Goal: Use online tool/utility

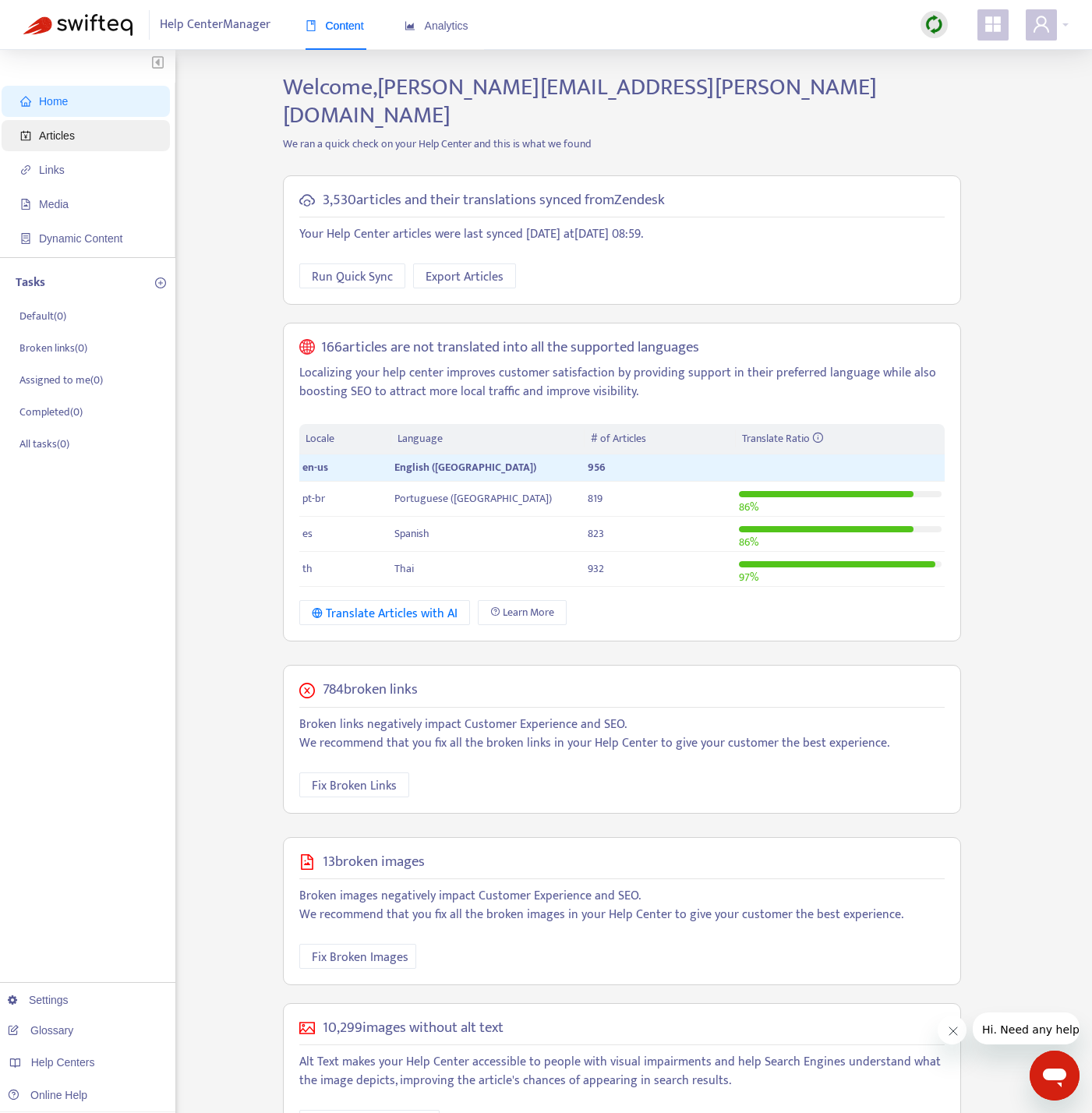
click at [74, 144] on span "Articles" at bounding box center [89, 135] width 137 height 31
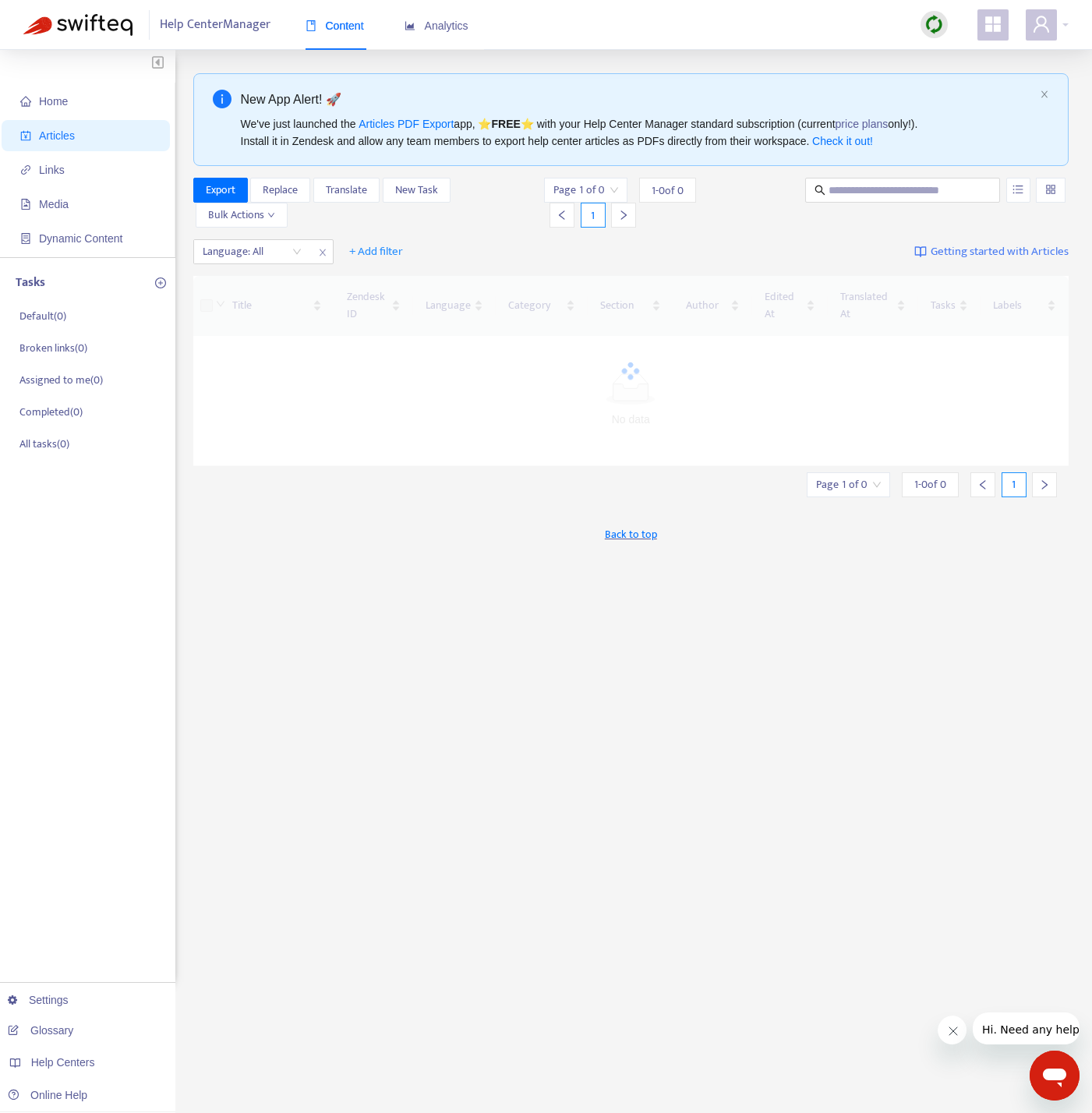
click at [821, 16] on img at bounding box center [934, 25] width 19 height 19
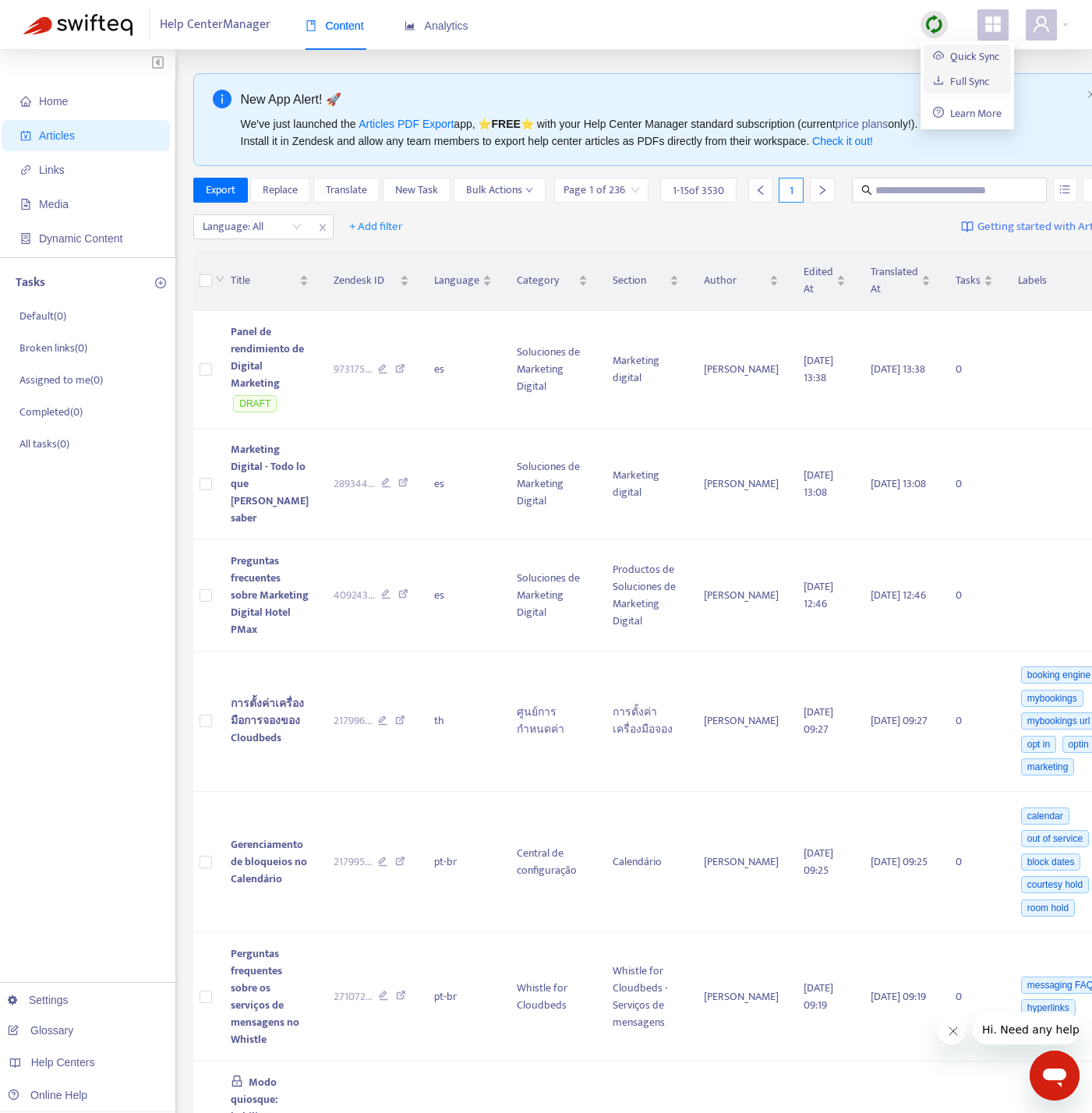
click at [821, 58] on link "Quick Sync" at bounding box center [966, 57] width 66 height 18
click at [257, 236] on div at bounding box center [244, 226] width 94 height 18
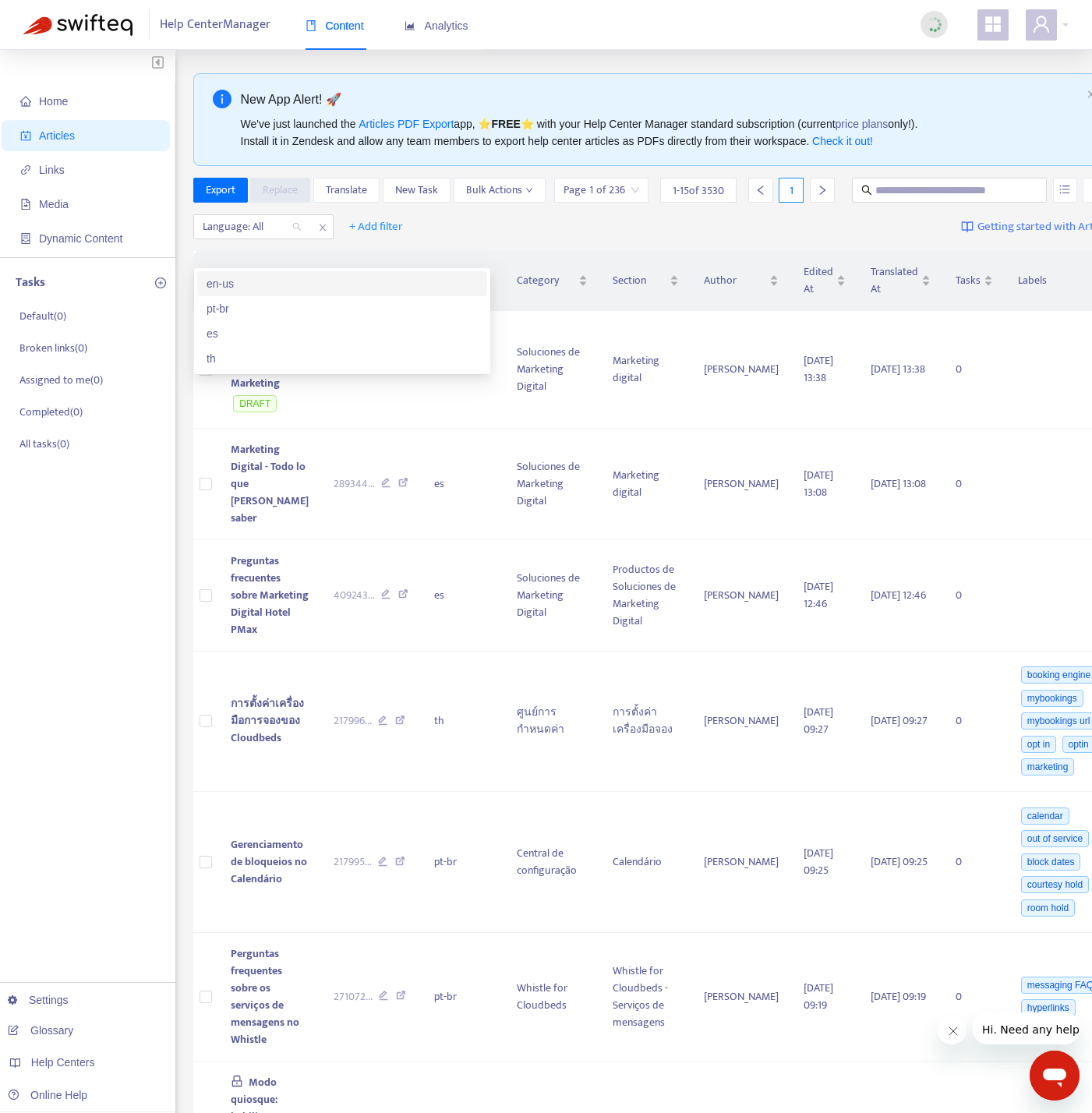
click at [279, 280] on div "en-us" at bounding box center [342, 283] width 271 height 17
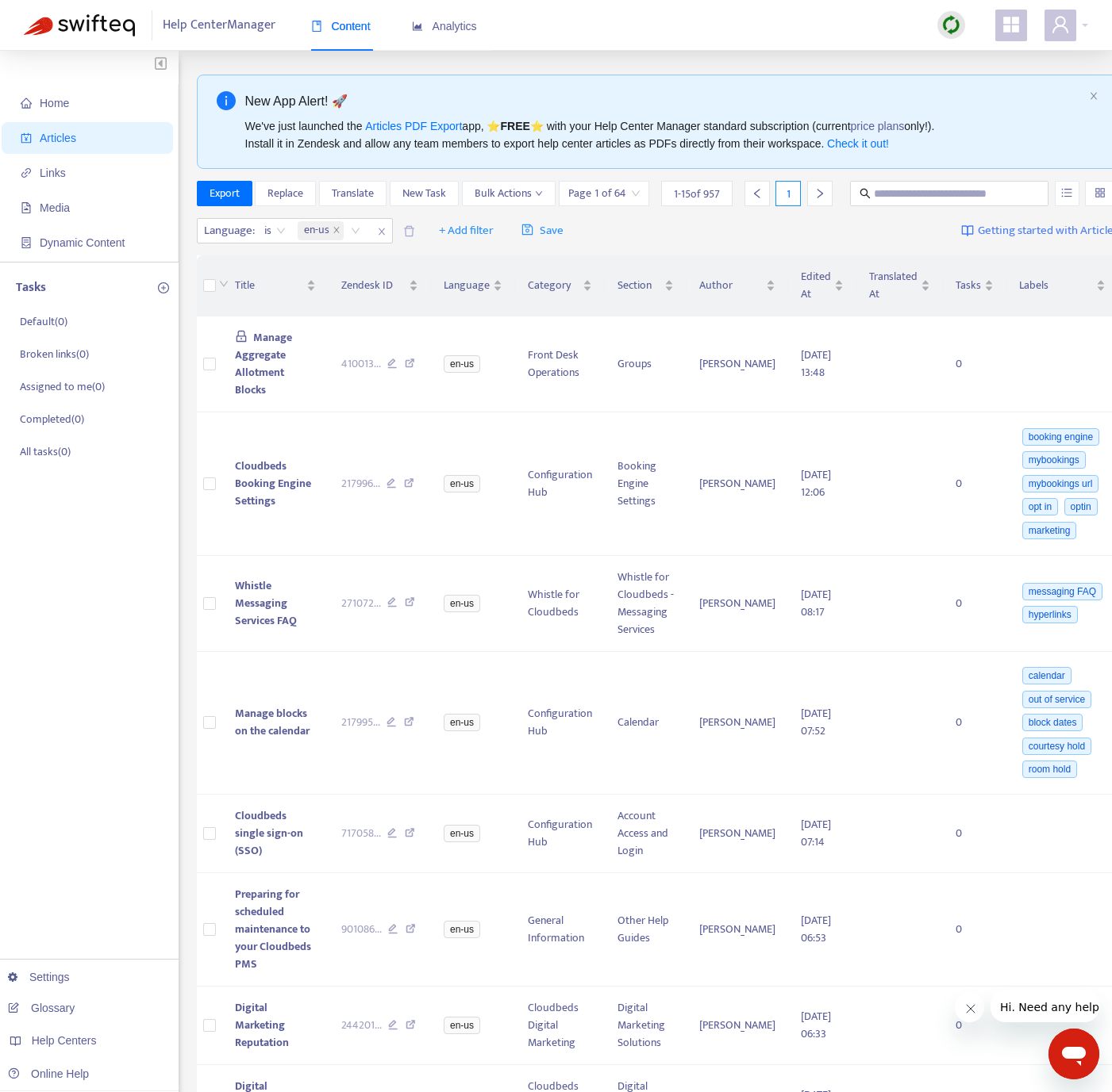
click at [836, 23] on img at bounding box center [951, 25] width 20 height 20
click at [836, 60] on link "Quick Sync" at bounding box center [984, 58] width 67 height 18
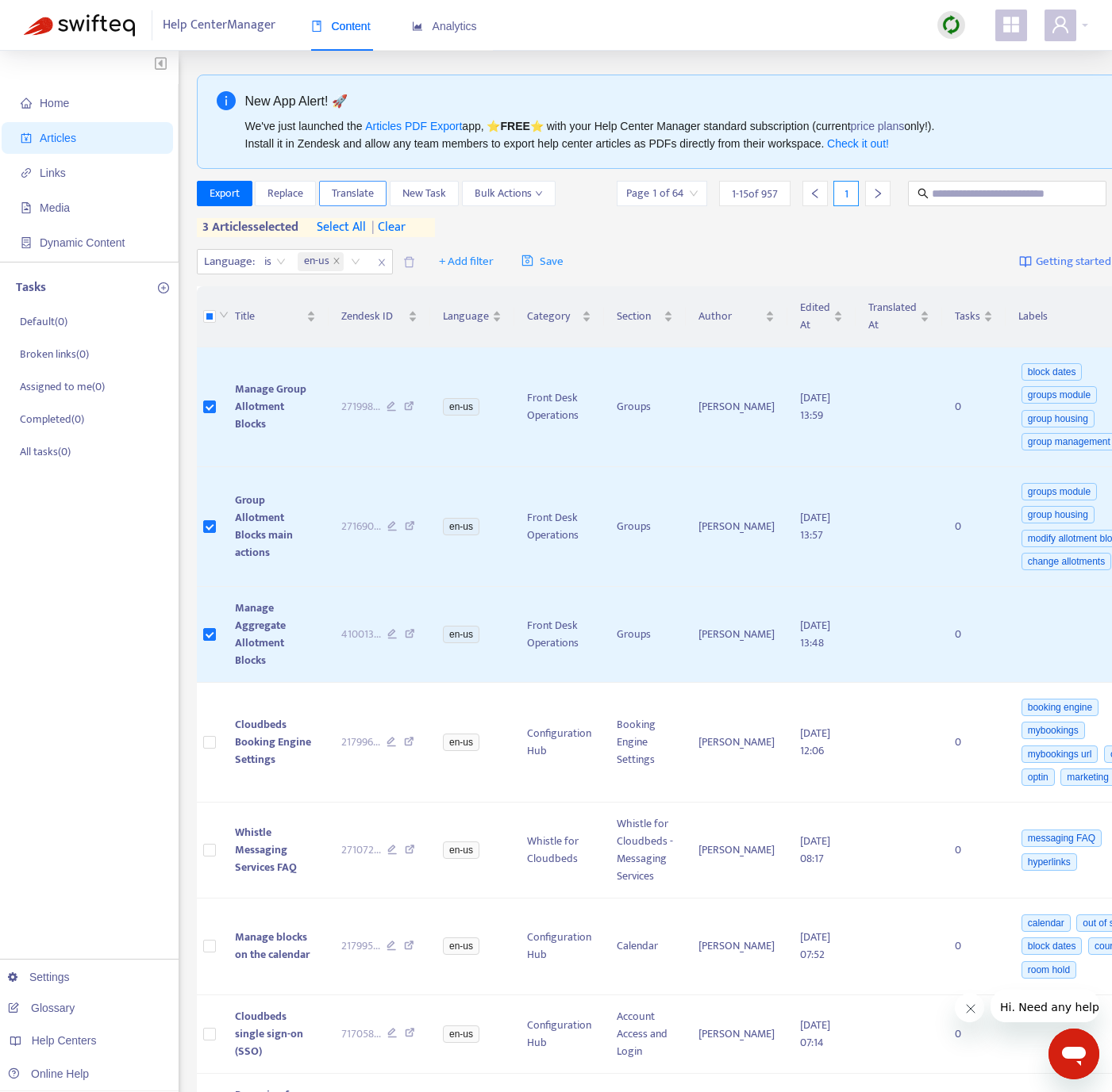
click at [355, 189] on span "Translate" at bounding box center [353, 193] width 42 height 17
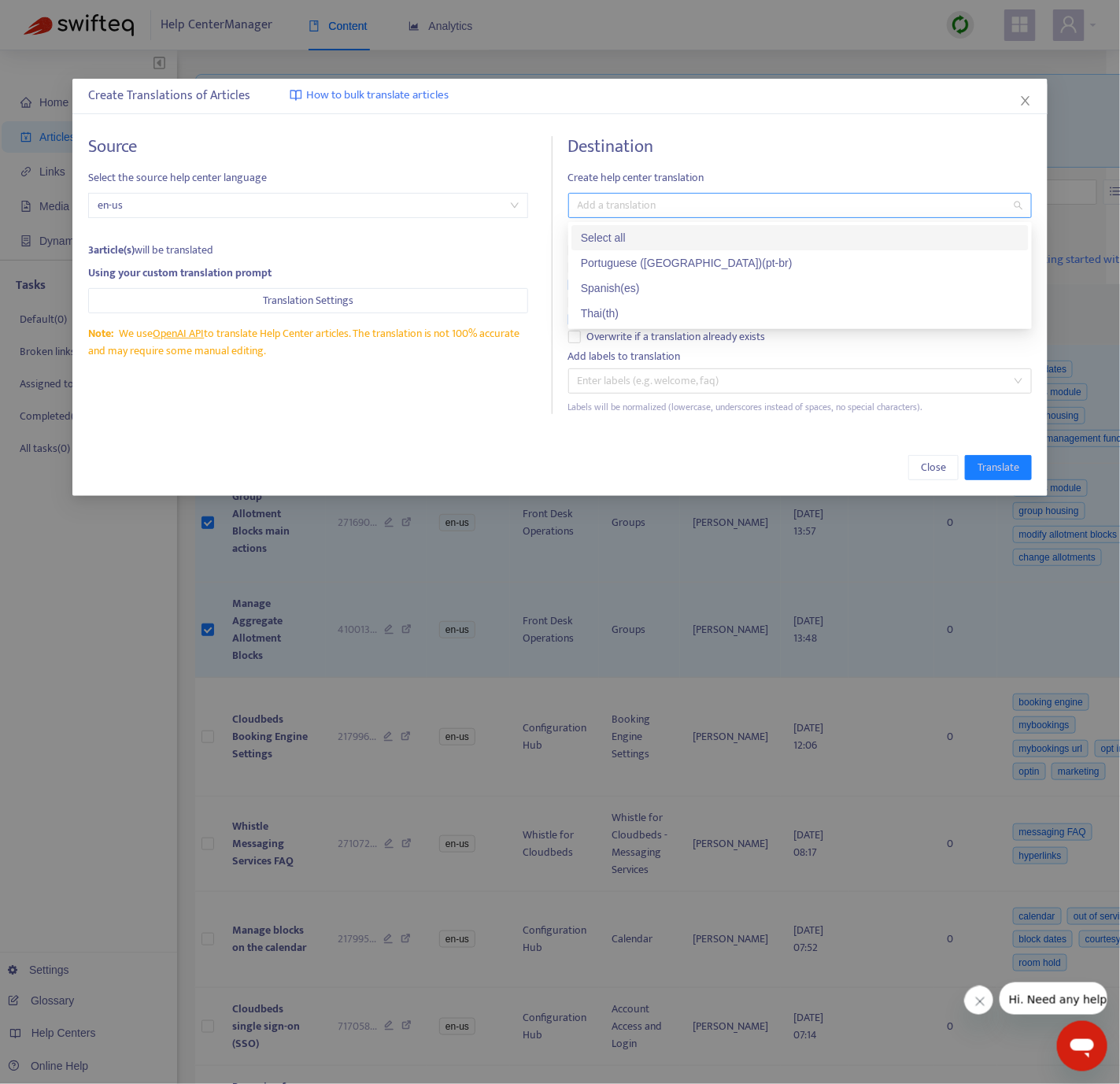
click at [658, 203] on div at bounding box center [793, 205] width 440 height 19
click at [651, 308] on div "Thai ( th )" at bounding box center [801, 313] width 439 height 17
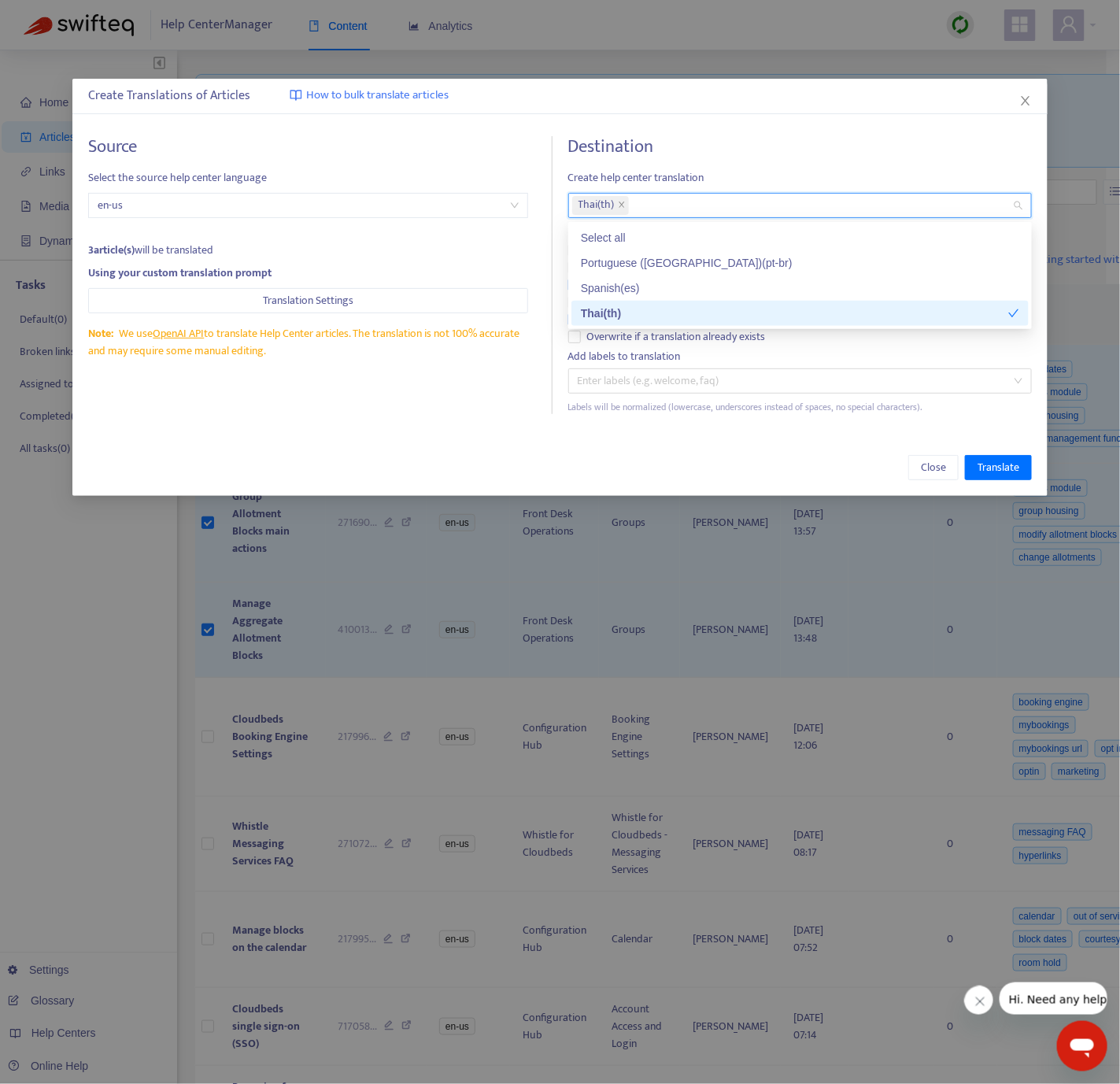
click at [512, 400] on div "Source Select the source help center language en-us 3 article(s) will be transl…" at bounding box center [320, 275] width 464 height 278
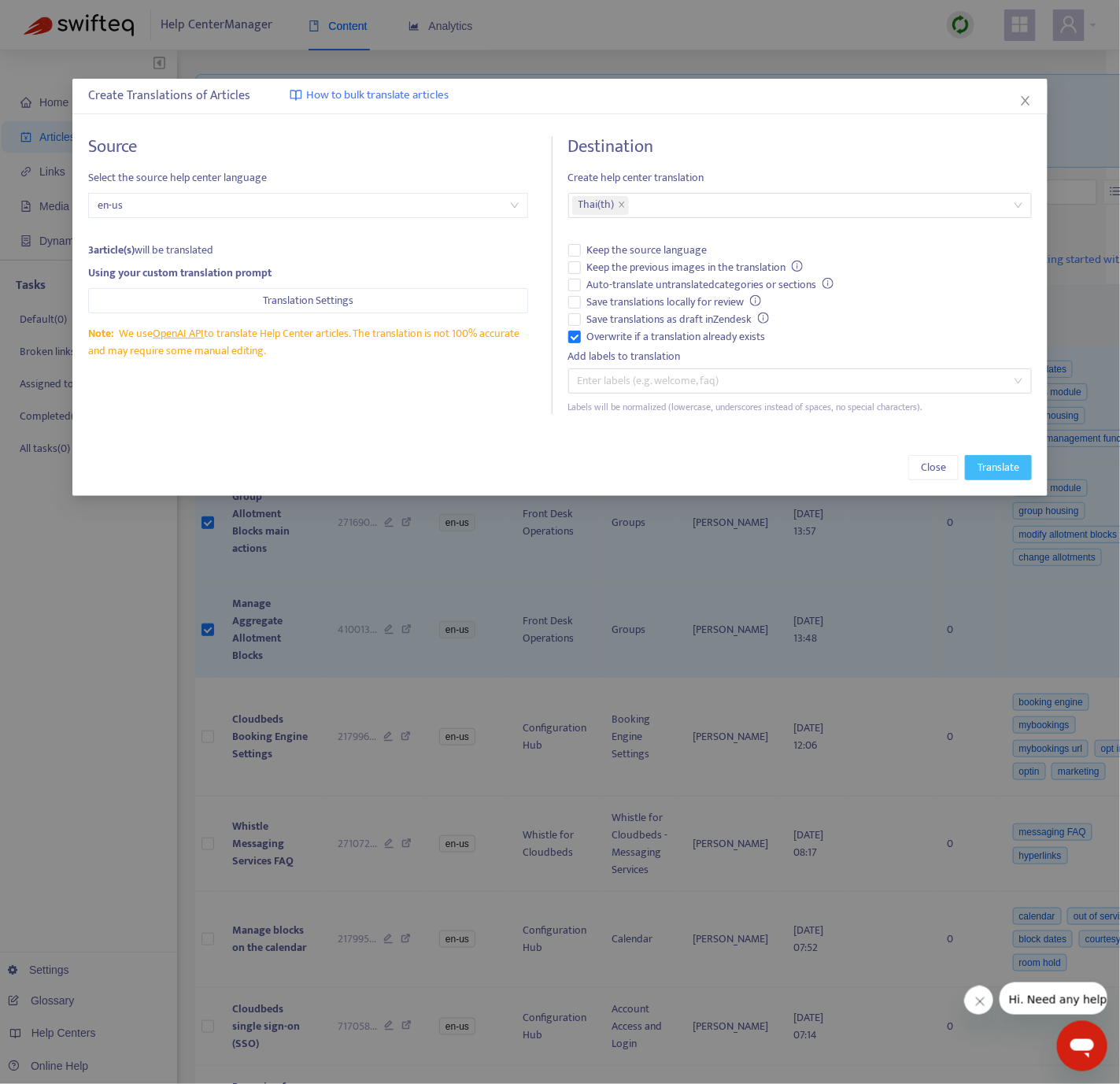
click at [829, 472] on span "Translate" at bounding box center [999, 467] width 42 height 17
